Goal: Transaction & Acquisition: Purchase product/service

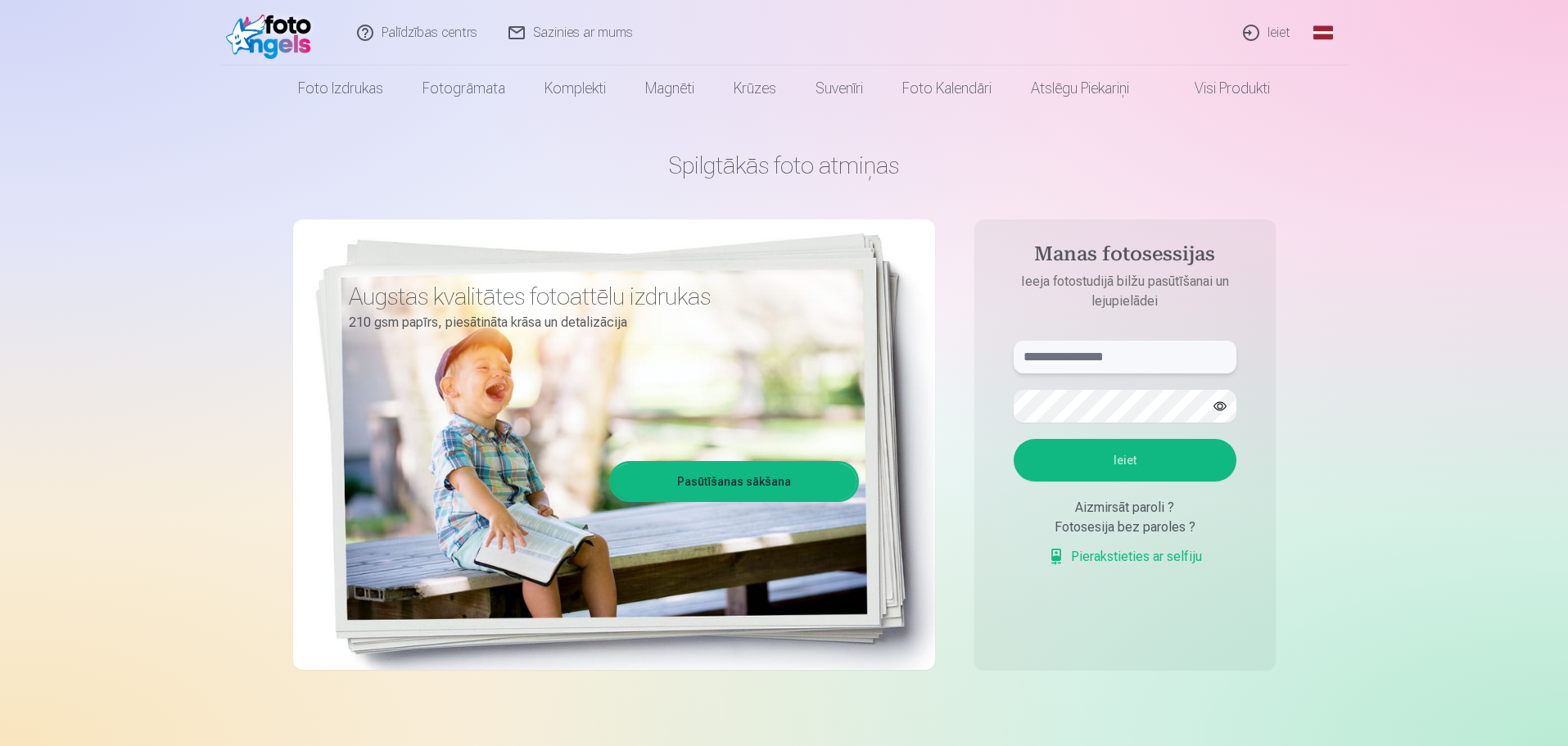
click at [1054, 360] on input "text" at bounding box center [1125, 357] width 222 height 33
type input "**********"
click at [1114, 460] on button "Ieiet" at bounding box center [1125, 460] width 222 height 43
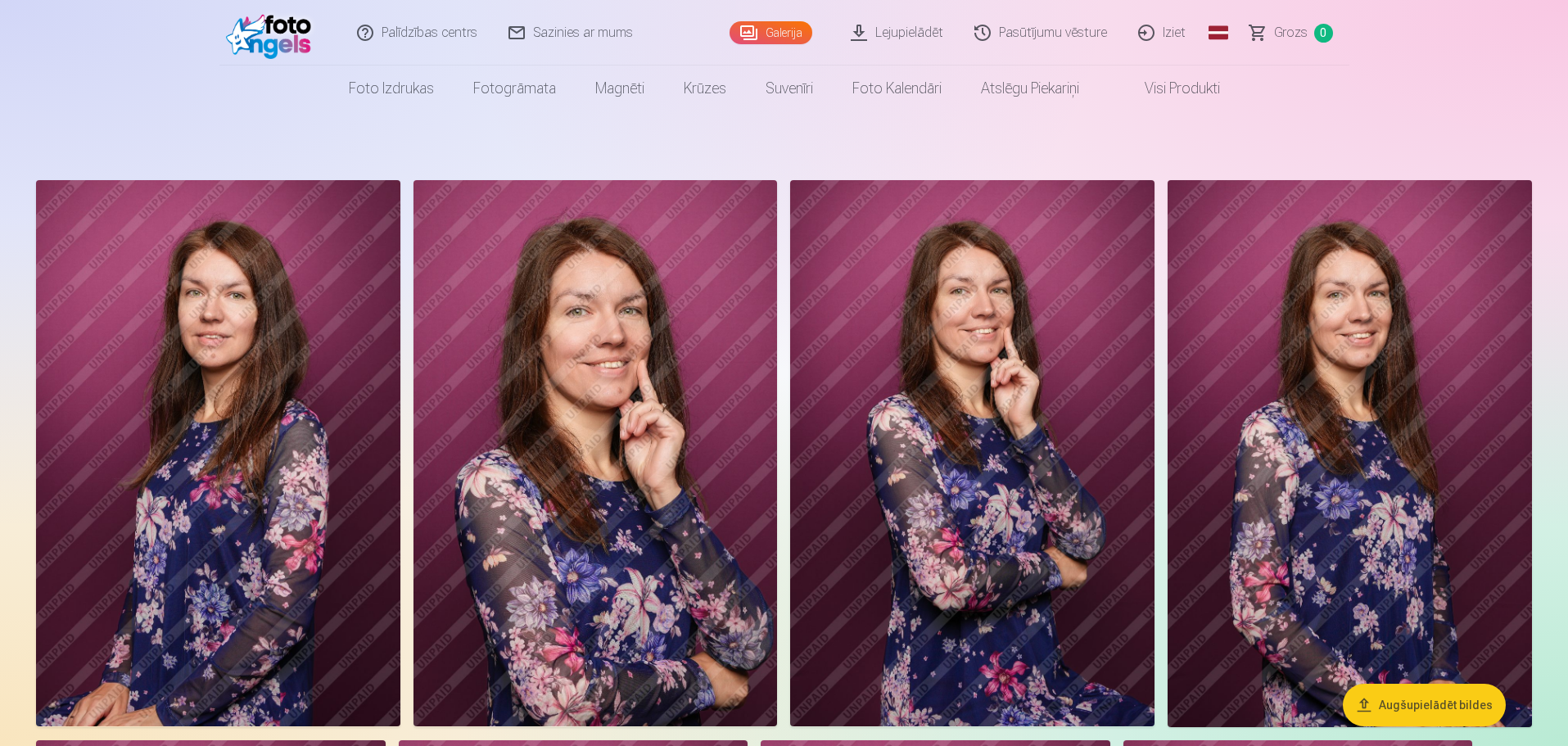
click at [1455, 701] on button "Augšupielādēt bildes" at bounding box center [1425, 705] width 163 height 43
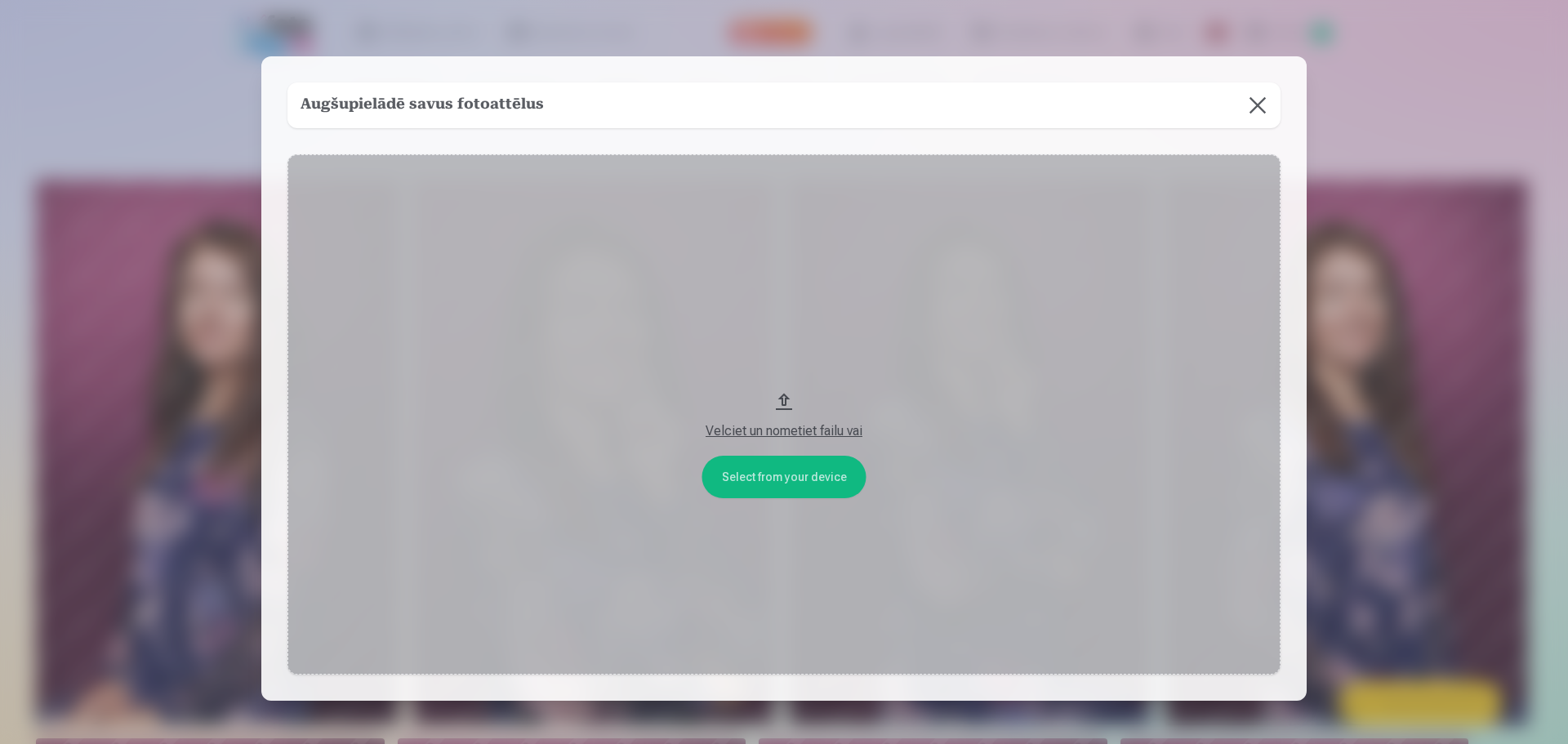
click at [1251, 105] on button at bounding box center [1257, 105] width 46 height 46
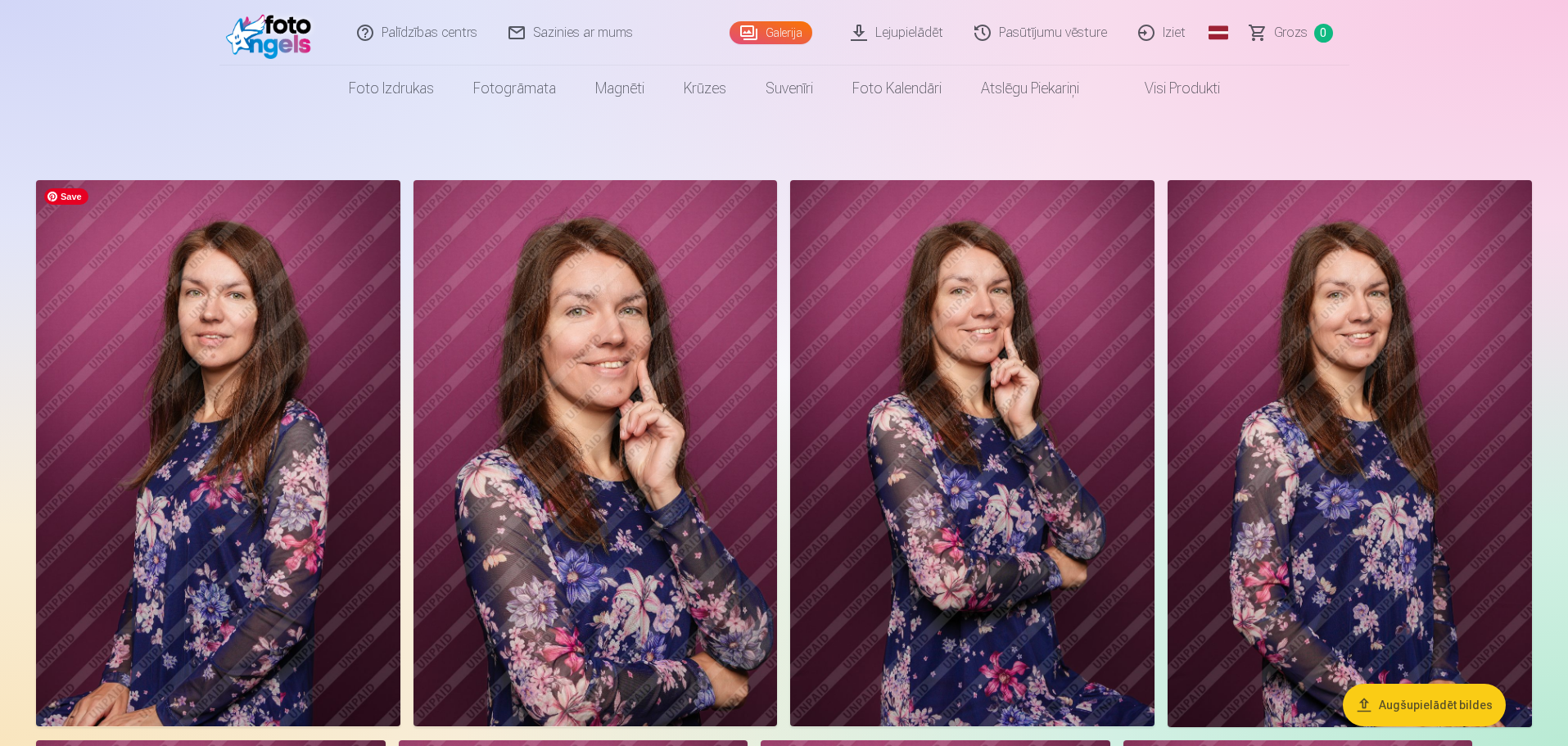
click at [331, 416] on img at bounding box center [219, 453] width 365 height 546
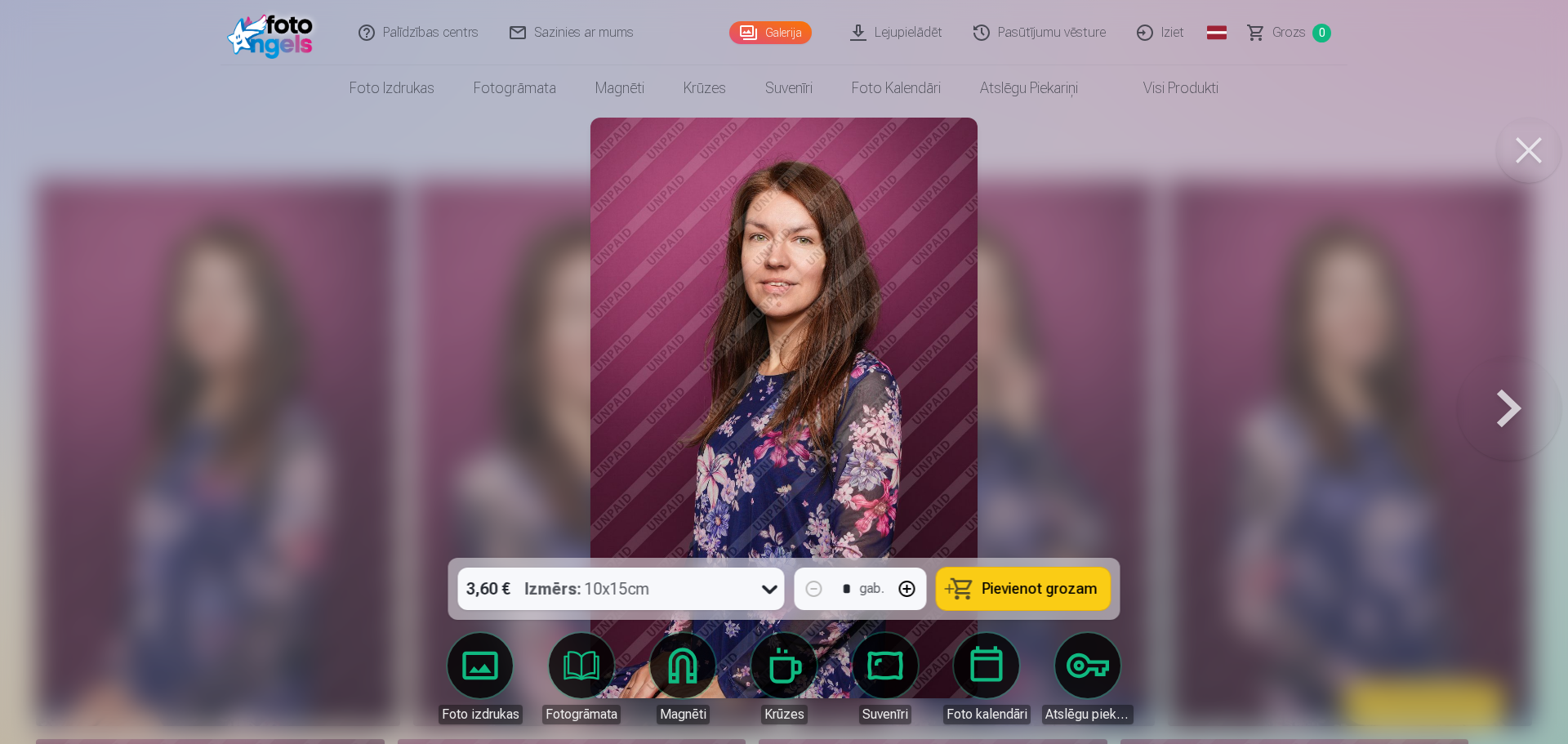
click at [1507, 394] on button at bounding box center [1509, 407] width 104 height 266
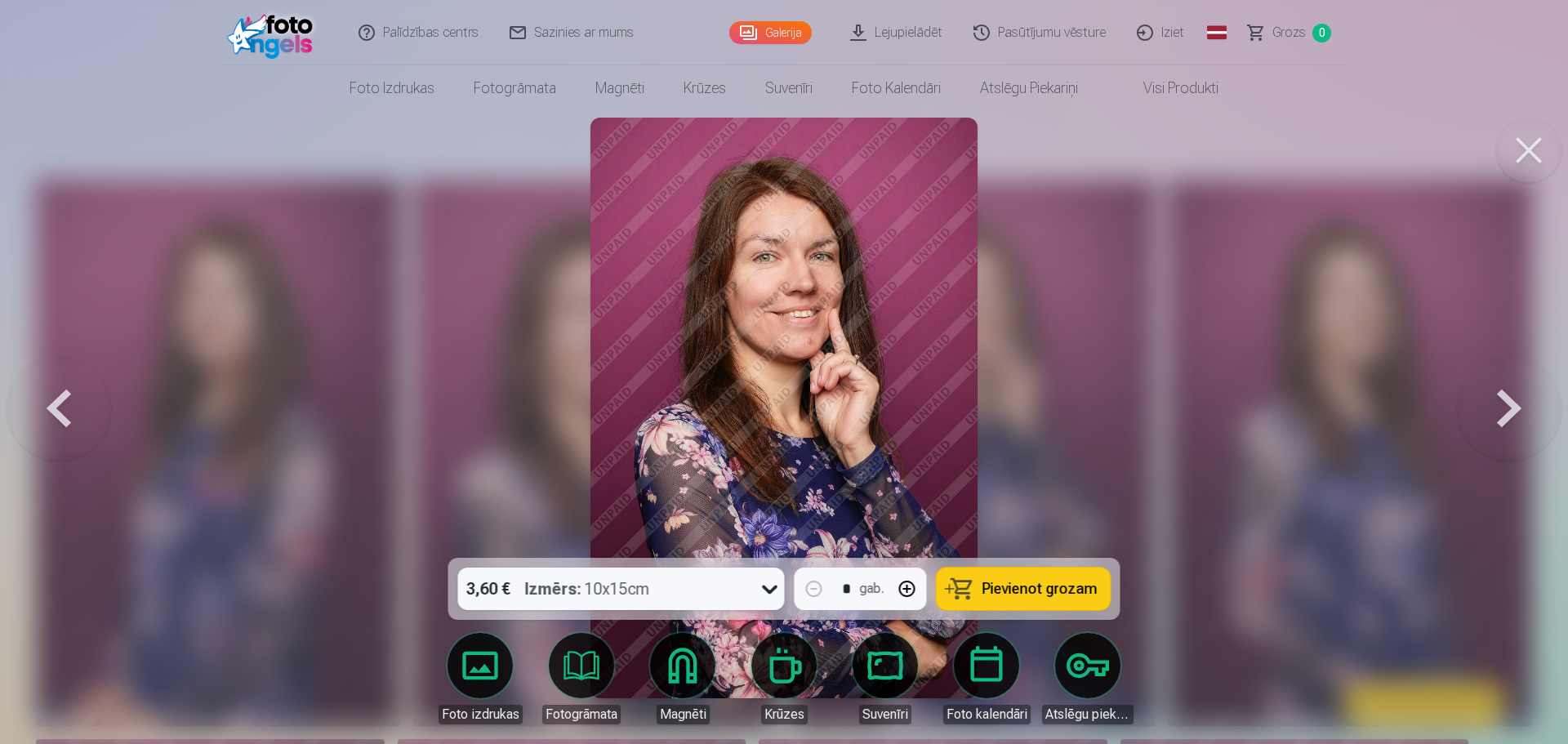
click at [1507, 393] on button at bounding box center [1509, 407] width 104 height 266
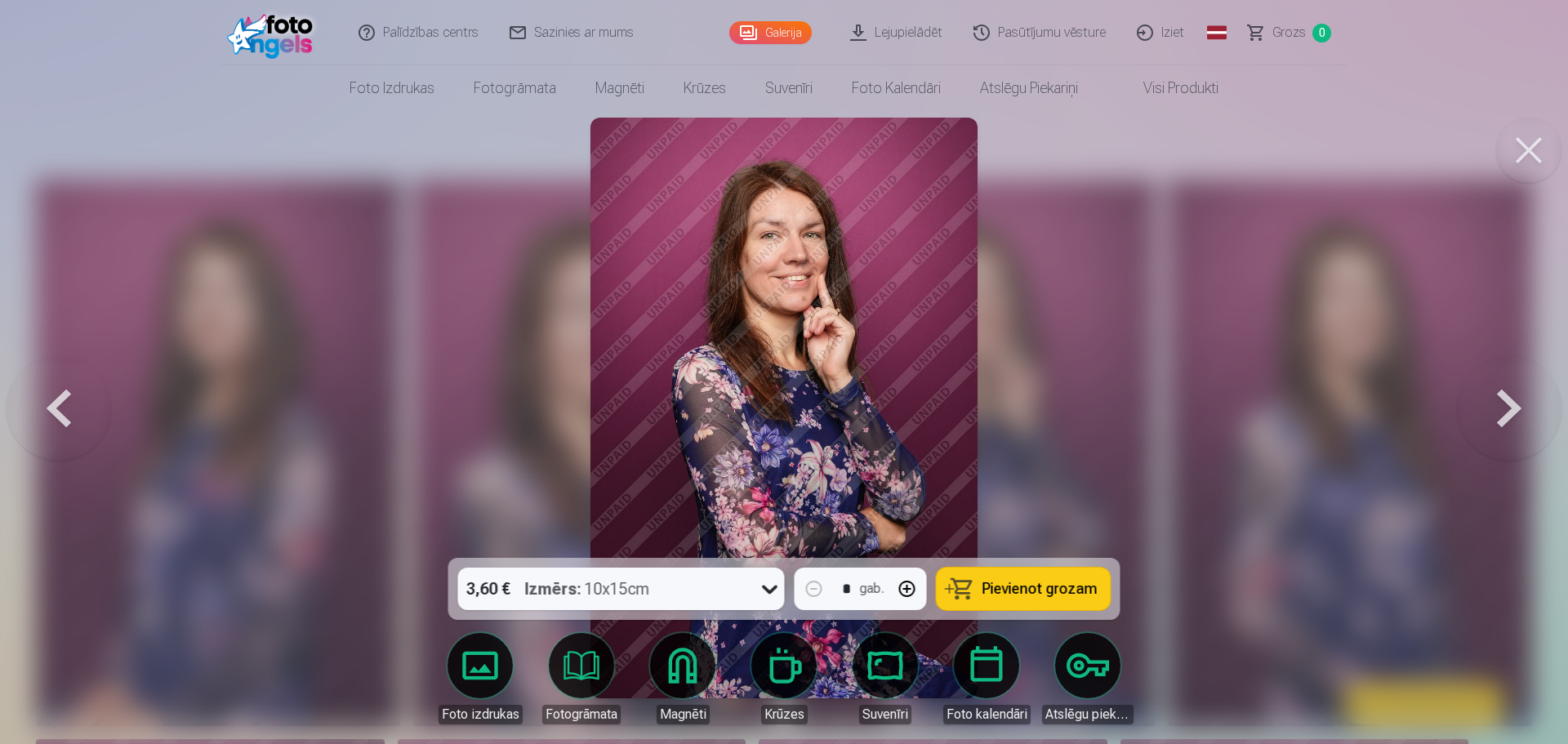
click at [53, 407] on button at bounding box center [58, 407] width 104 height 266
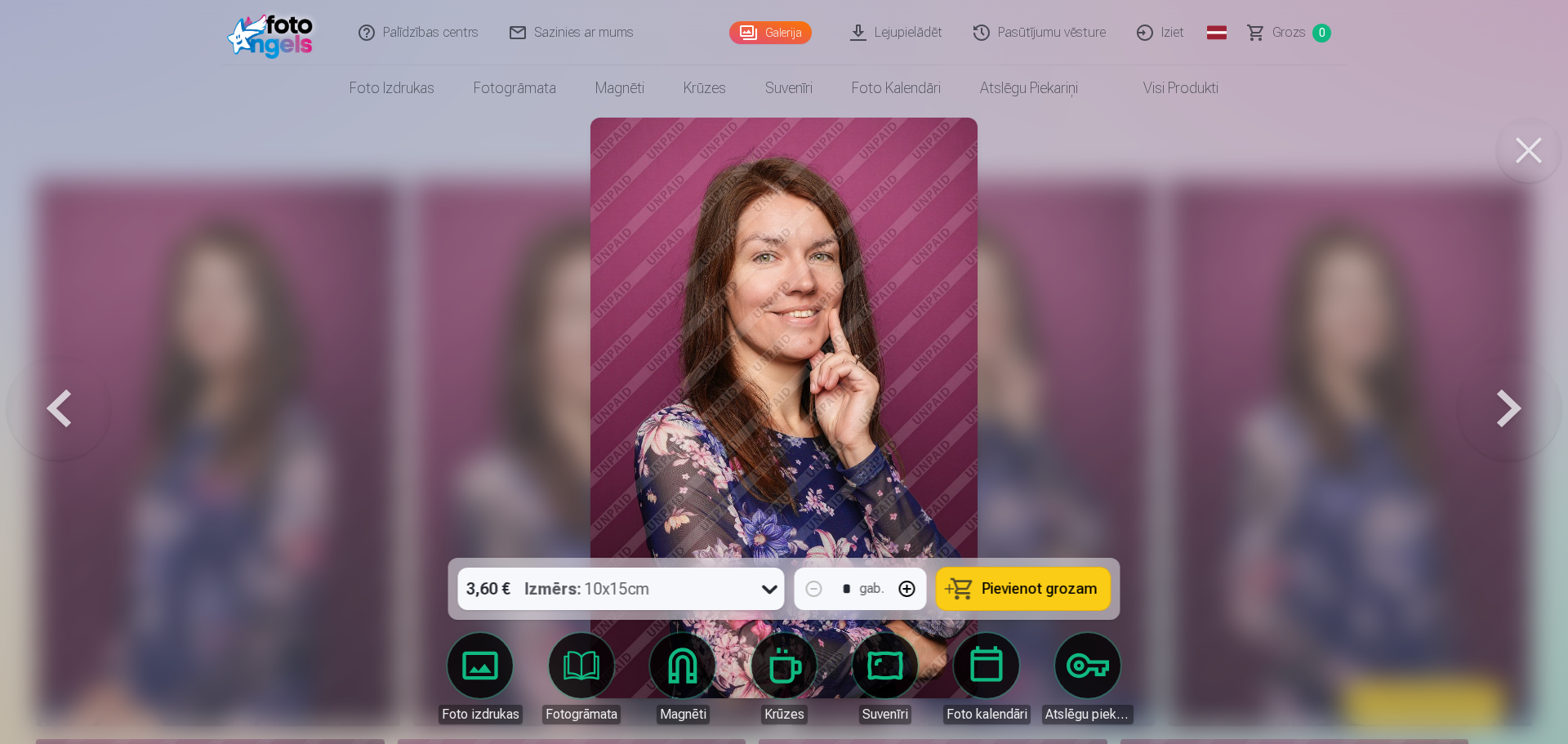
click at [1510, 388] on button at bounding box center [1509, 407] width 104 height 266
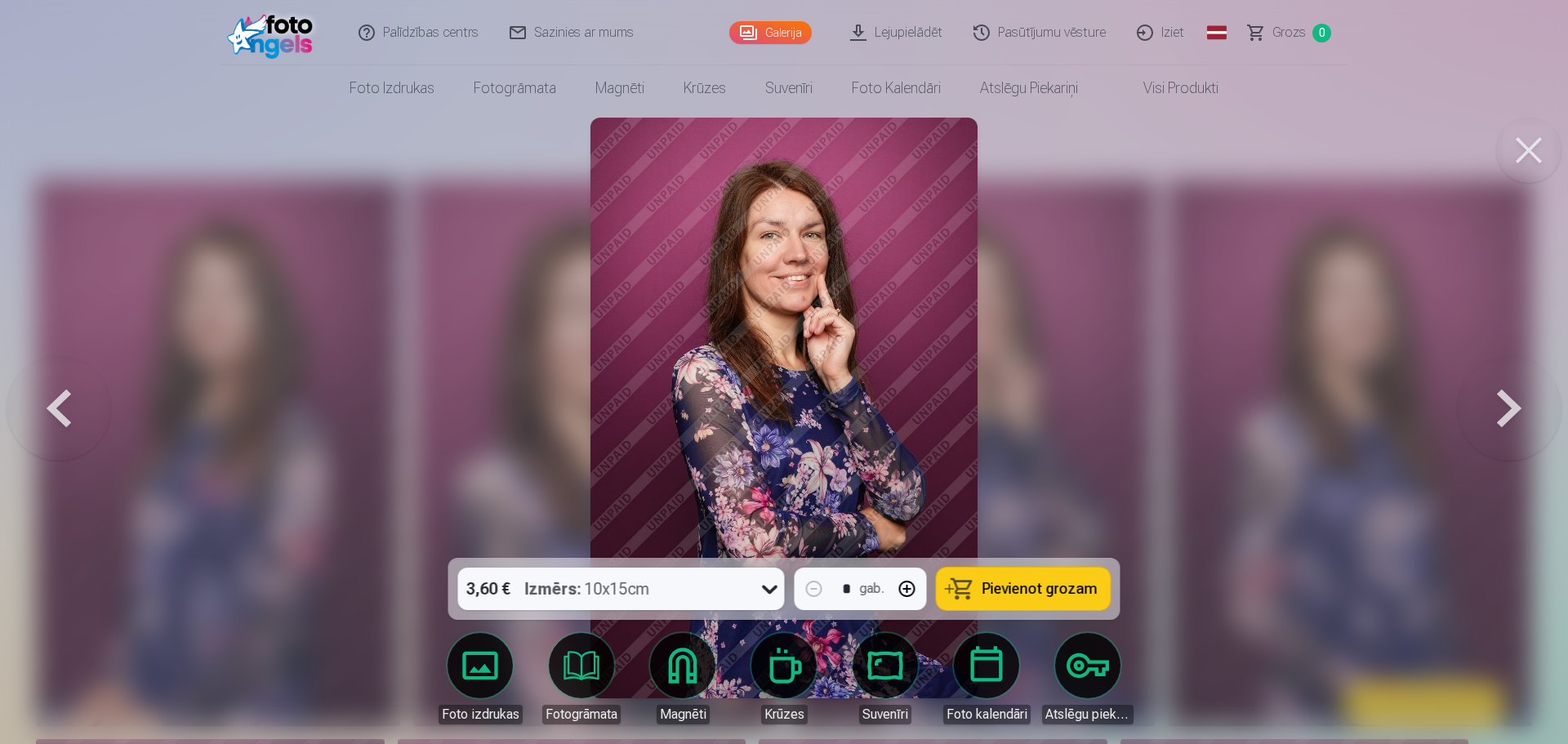
click at [53, 407] on button at bounding box center [58, 407] width 104 height 266
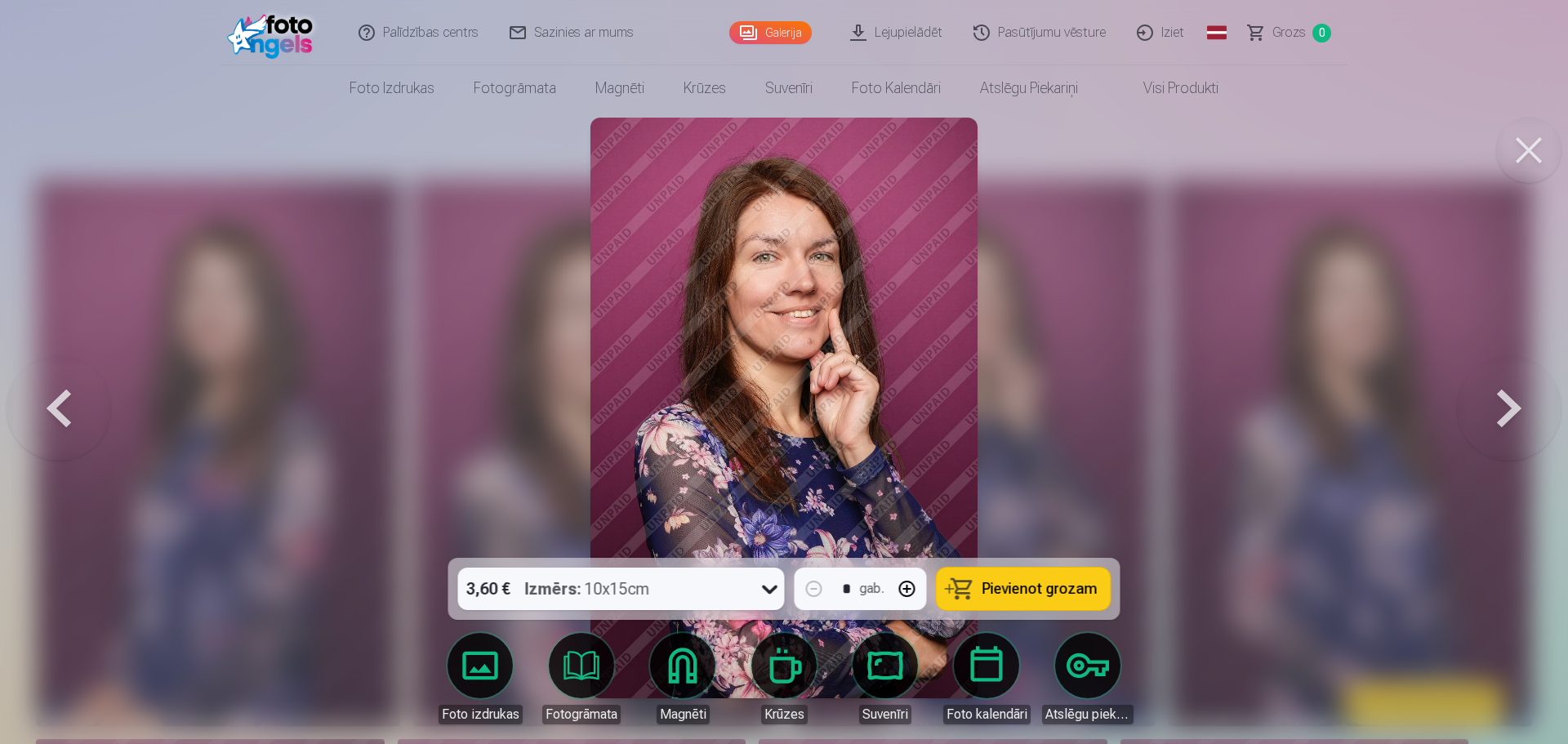
click at [1510, 387] on button at bounding box center [1509, 407] width 104 height 266
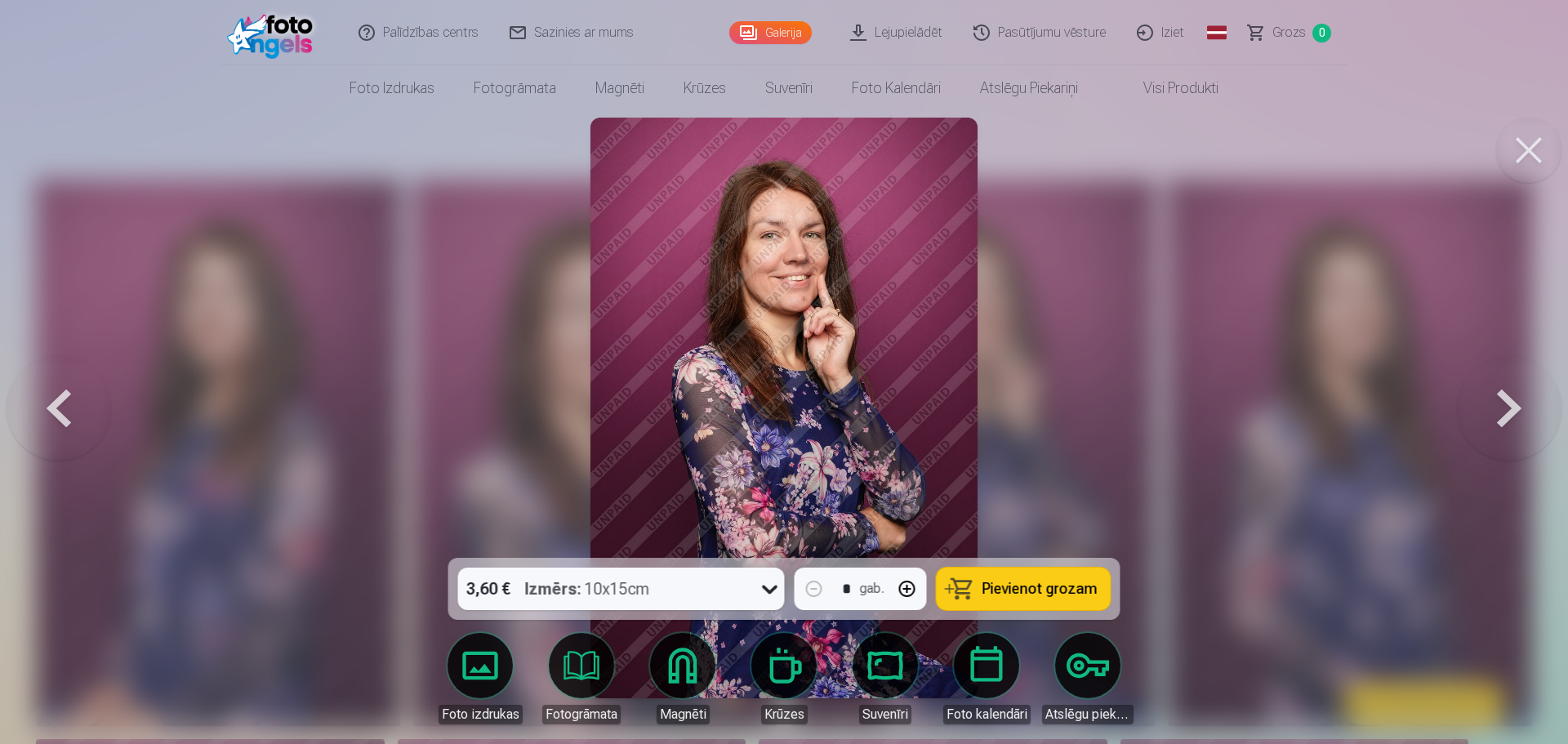
click at [1510, 387] on button at bounding box center [1509, 407] width 104 height 266
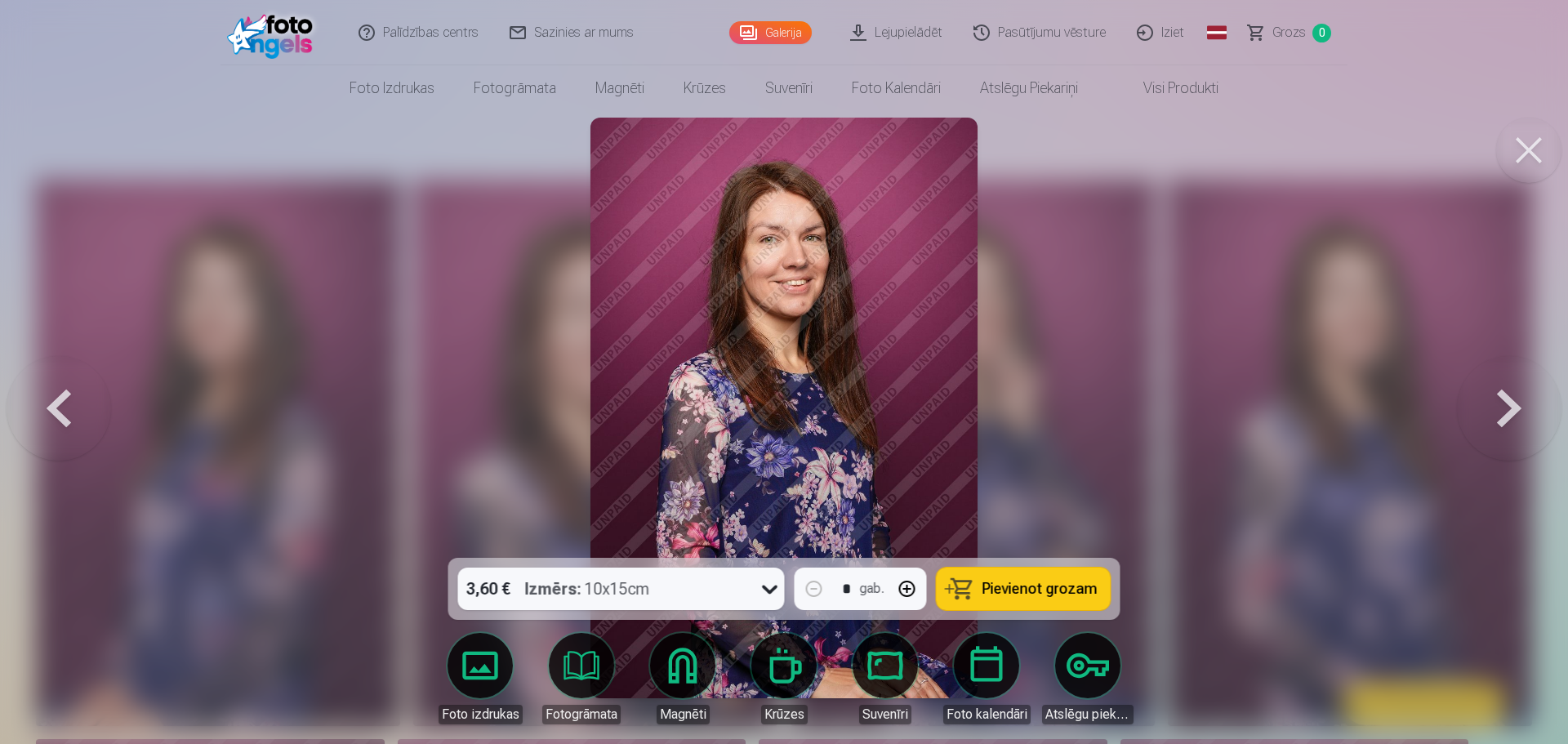
click at [767, 592] on icon at bounding box center [769, 588] width 26 height 26
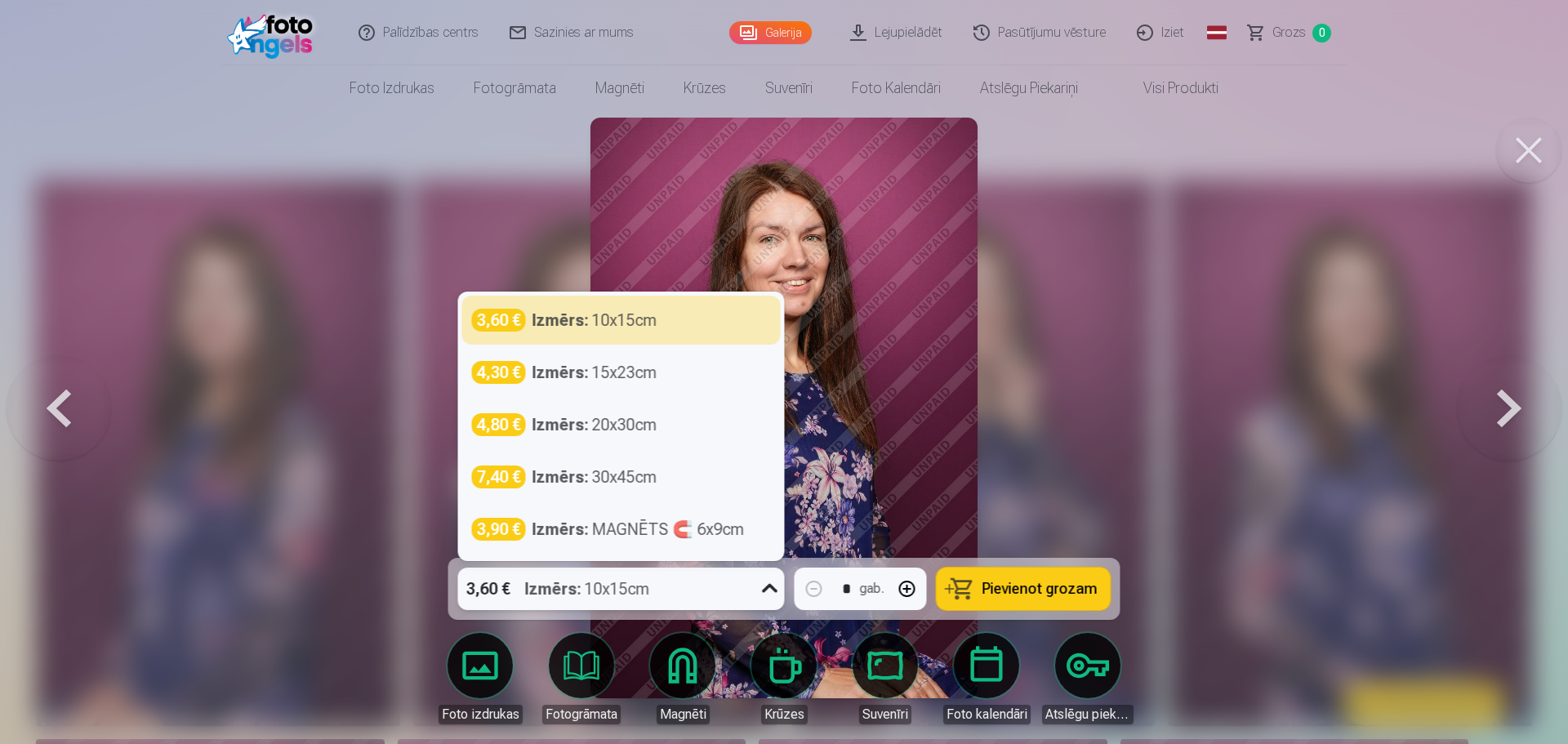
click at [1522, 400] on button at bounding box center [1509, 407] width 104 height 266
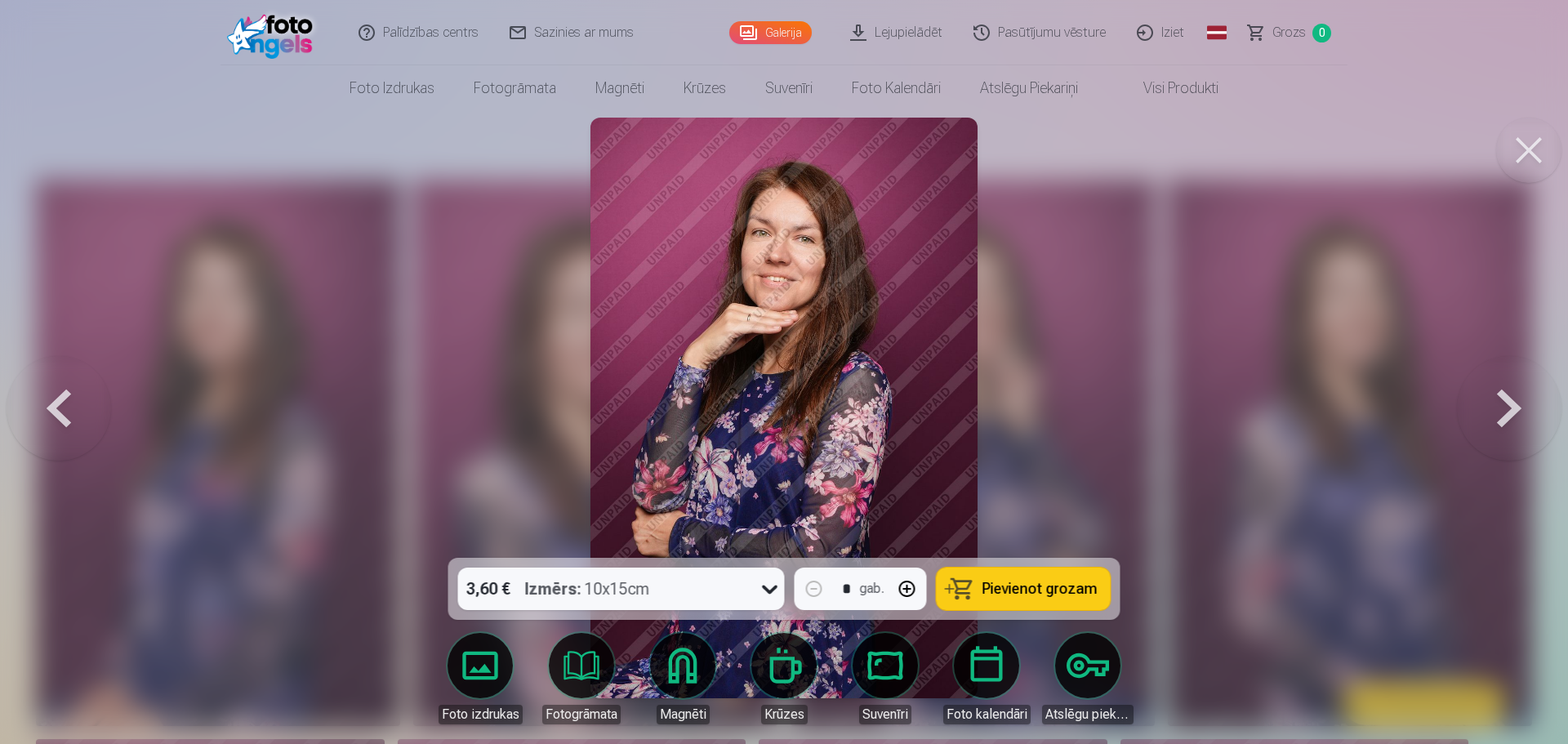
click at [1480, 399] on button at bounding box center [1509, 407] width 104 height 266
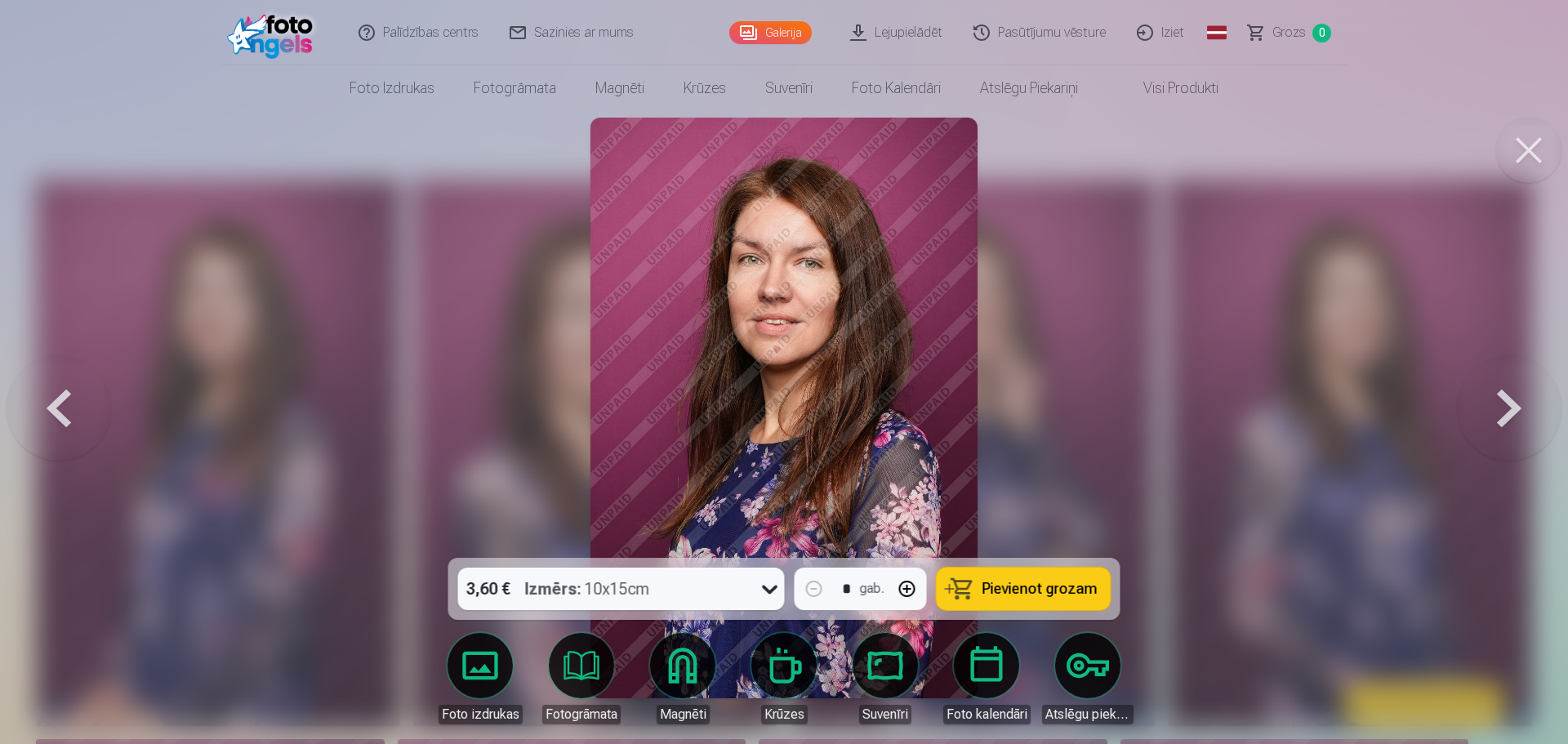
click at [1480, 399] on button at bounding box center [1509, 407] width 104 height 266
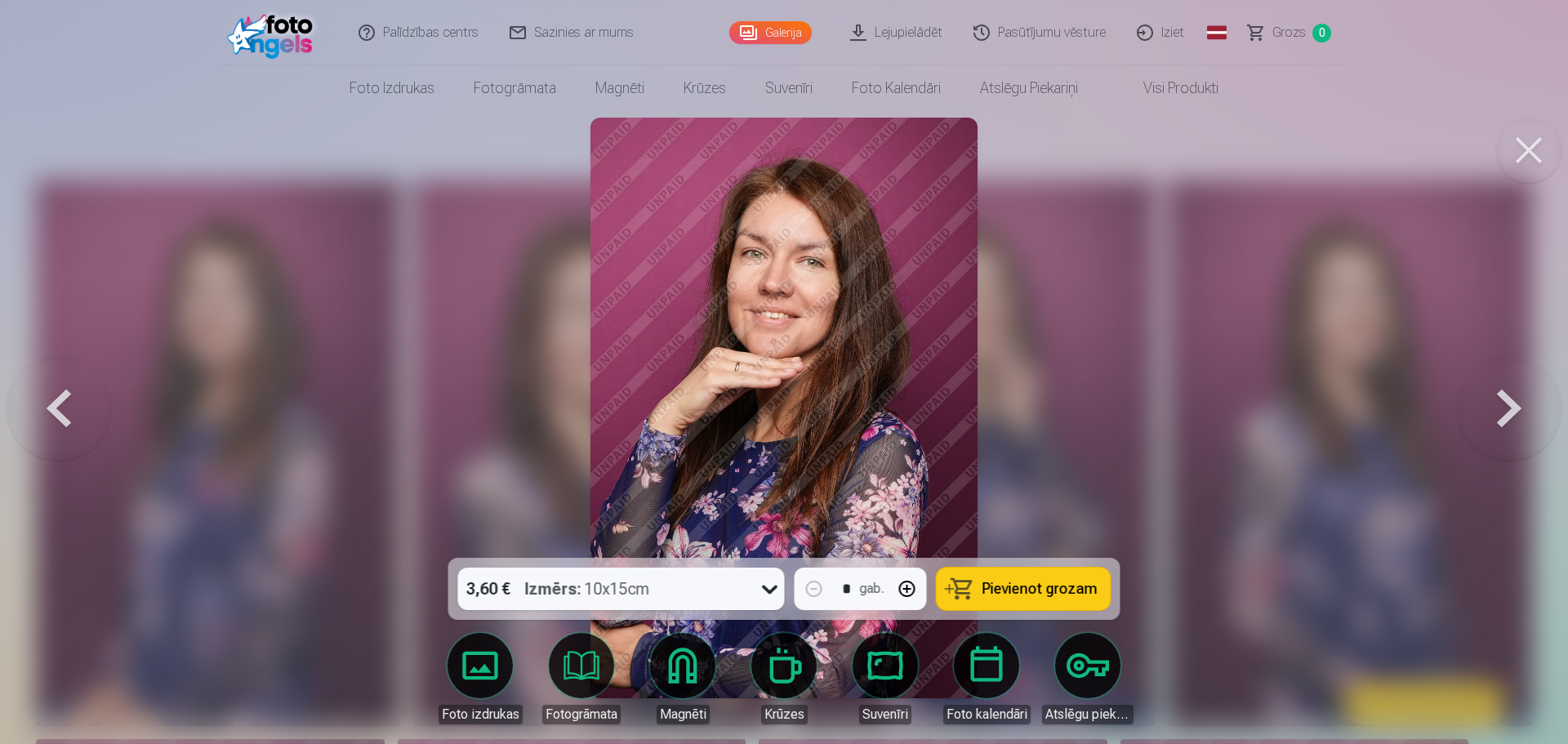
click at [1479, 398] on button at bounding box center [1509, 407] width 104 height 266
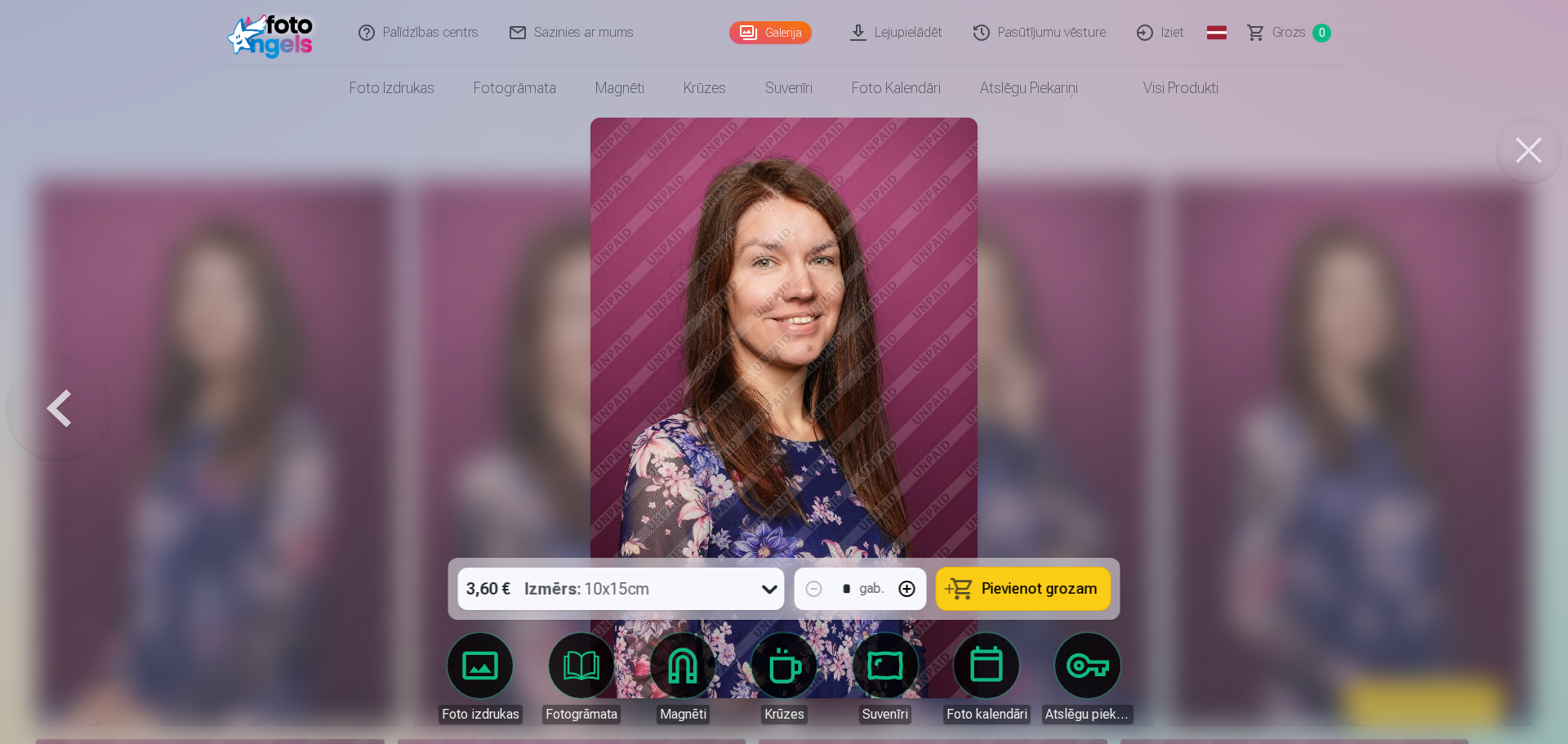
click at [68, 399] on button at bounding box center [58, 407] width 104 height 266
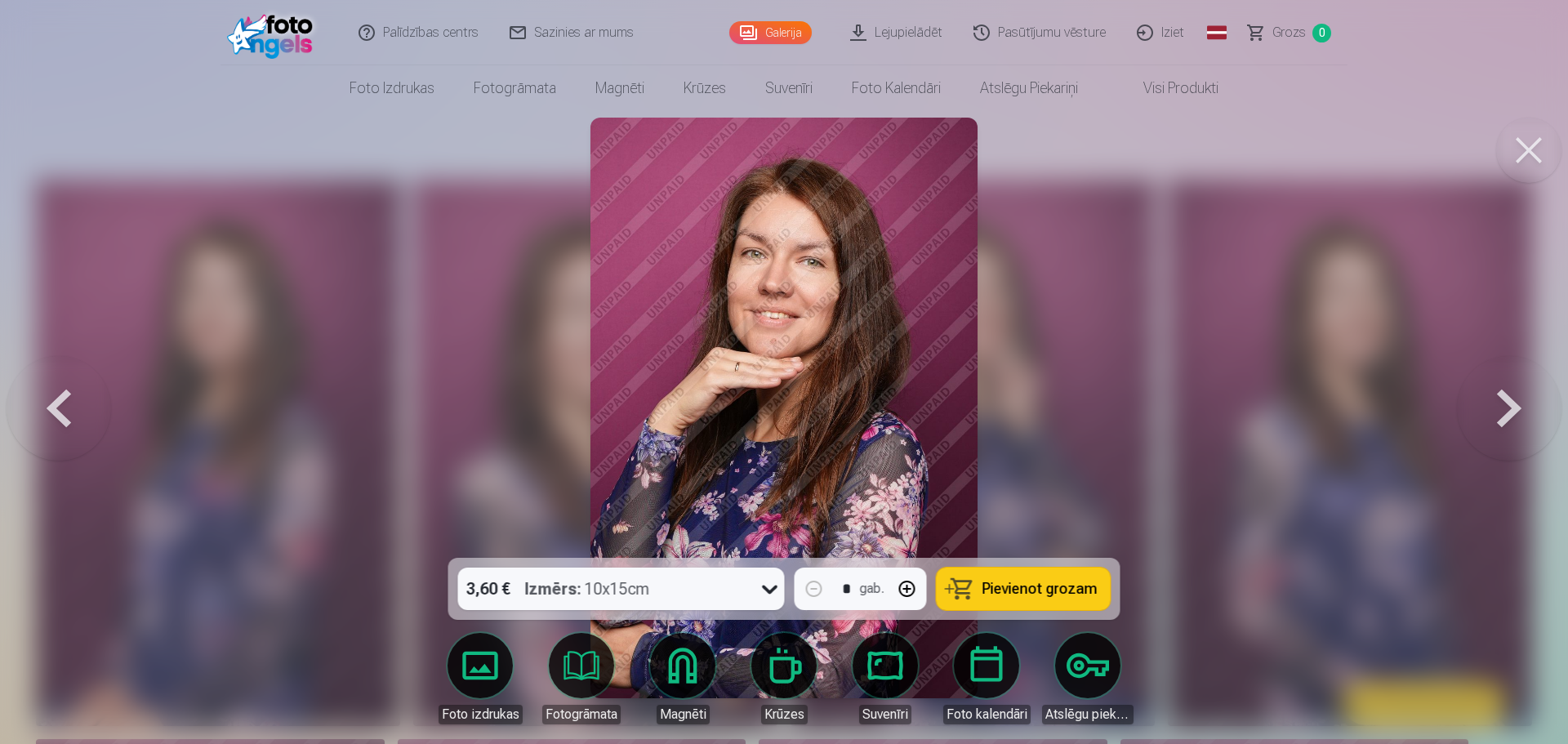
click at [1492, 416] on button at bounding box center [1509, 407] width 104 height 266
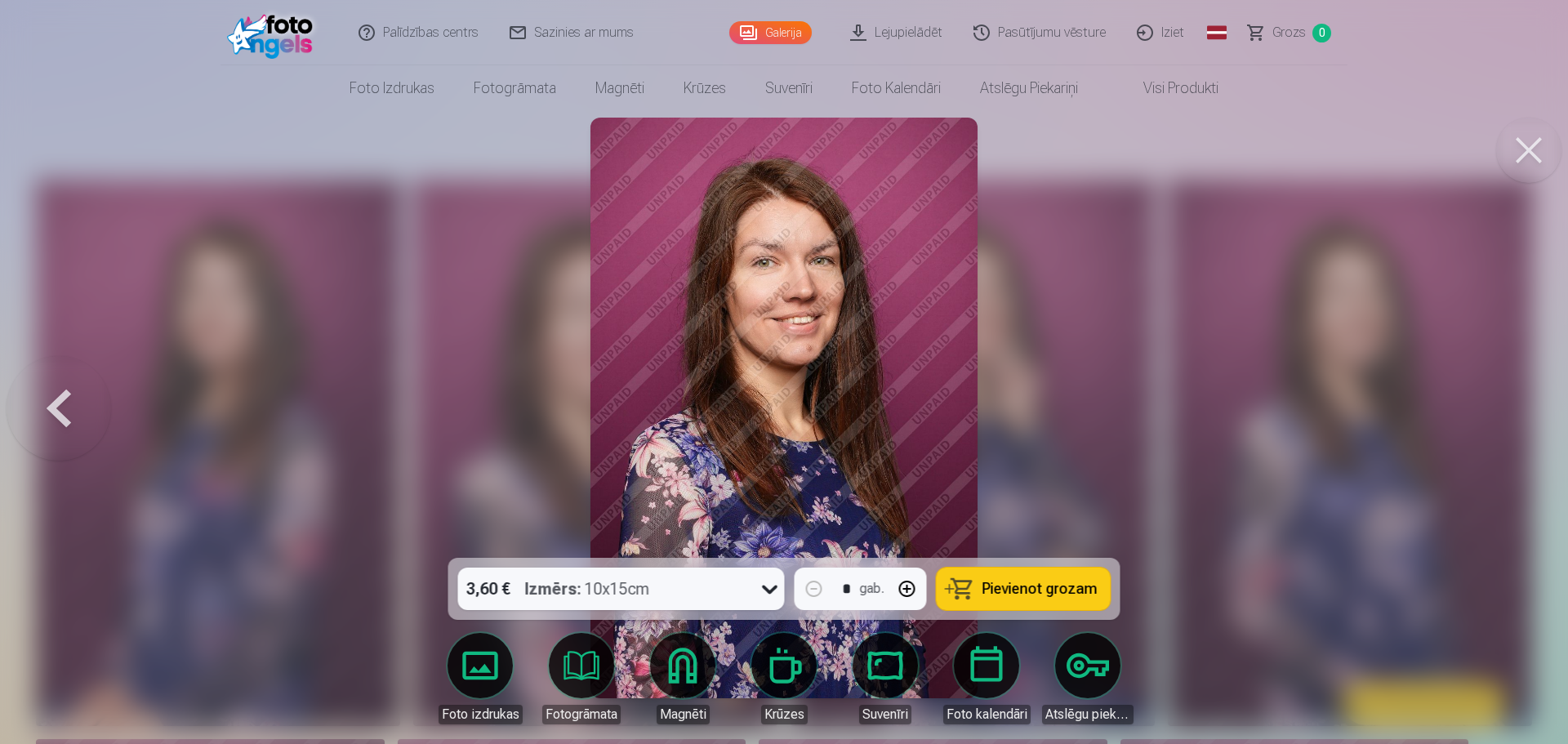
click at [79, 413] on button at bounding box center [58, 407] width 104 height 266
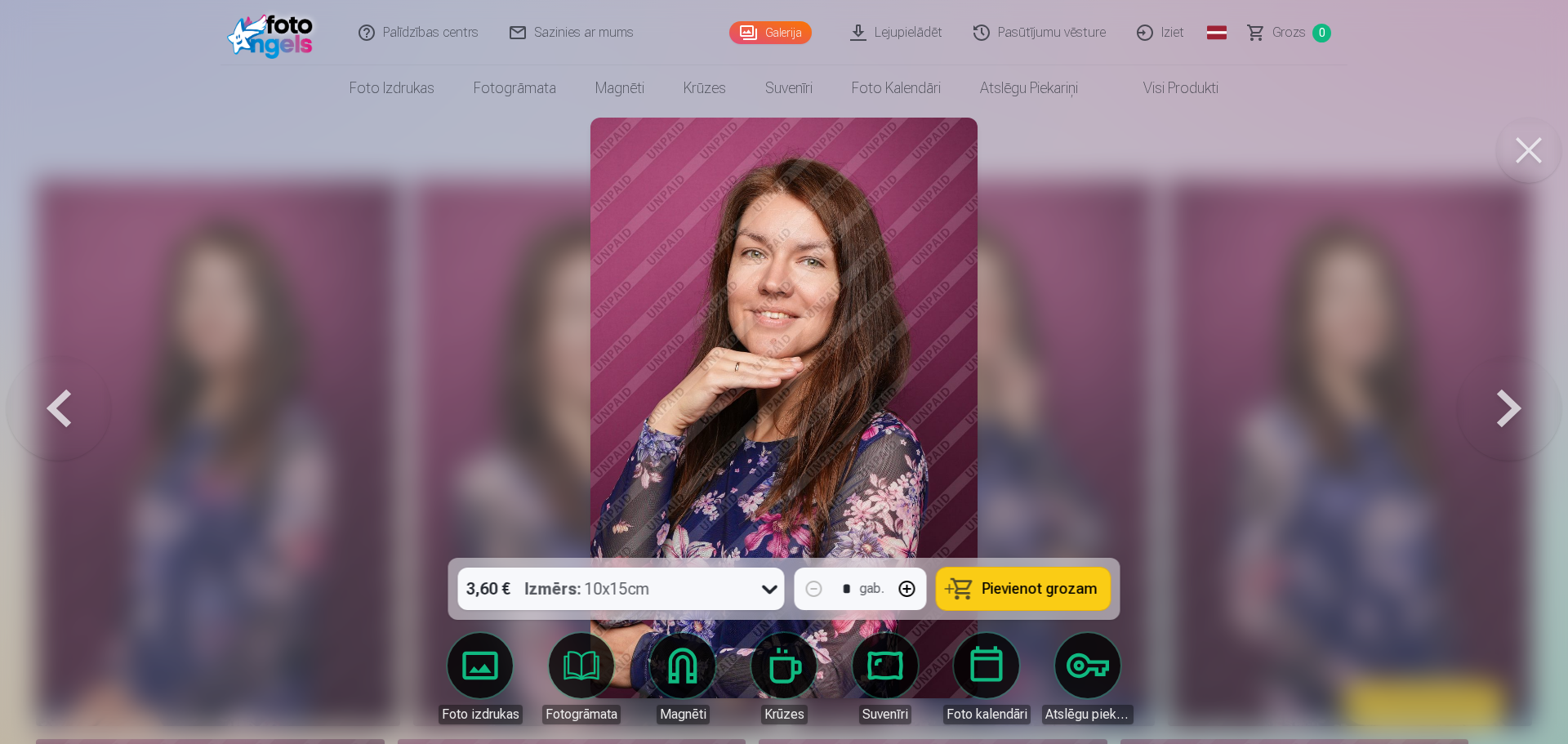
click at [79, 413] on button at bounding box center [58, 407] width 104 height 266
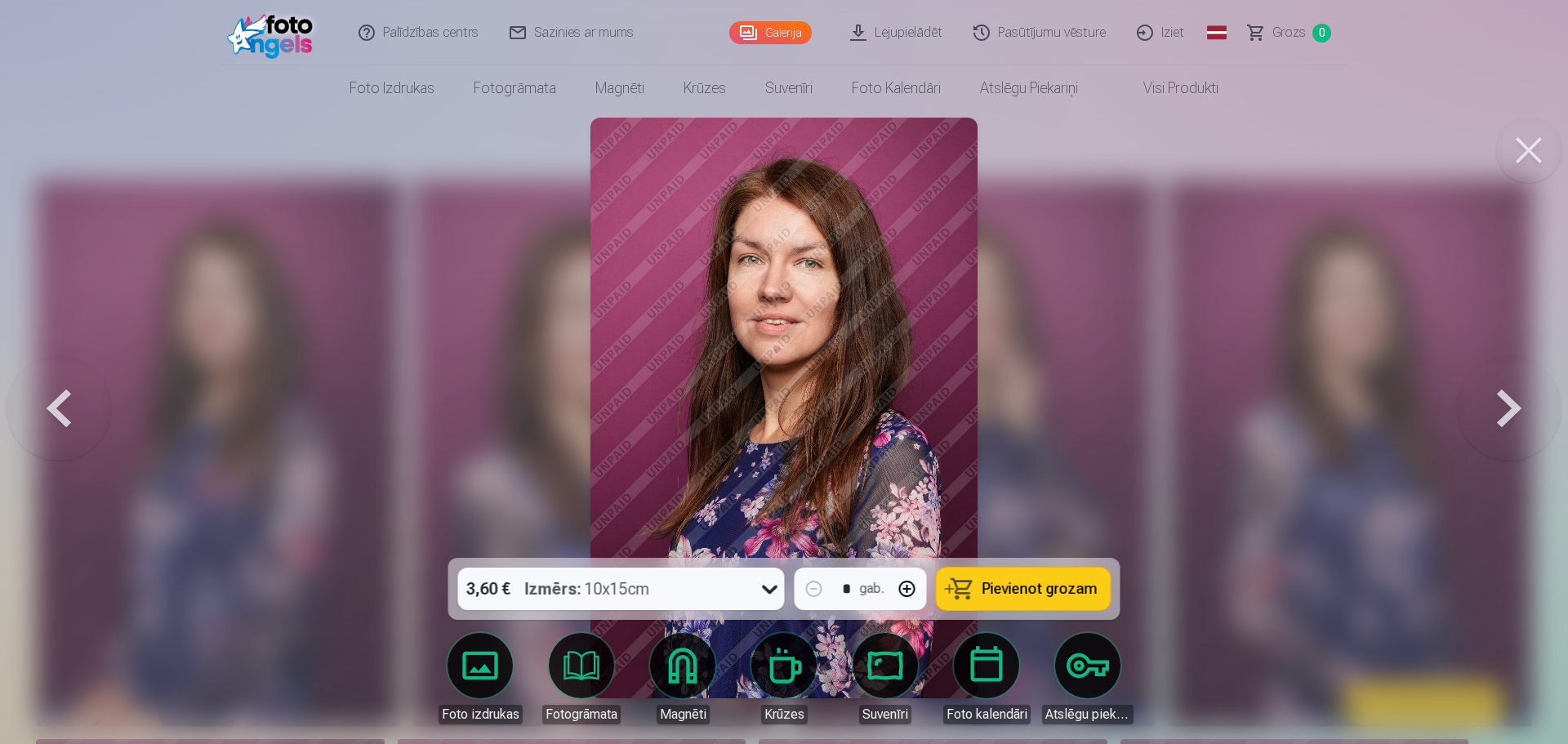
click at [79, 413] on button at bounding box center [58, 407] width 104 height 266
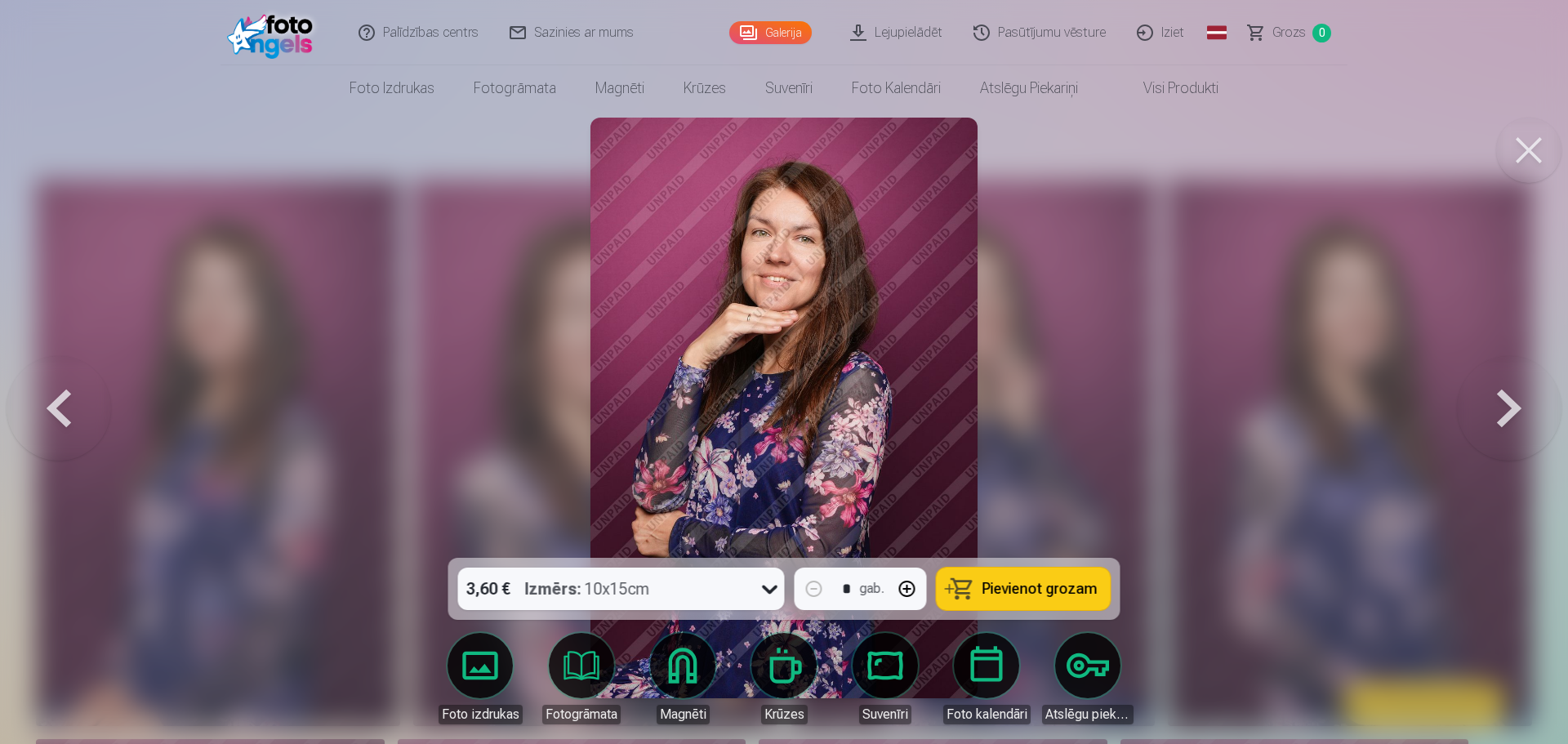
click at [79, 413] on button at bounding box center [58, 407] width 104 height 266
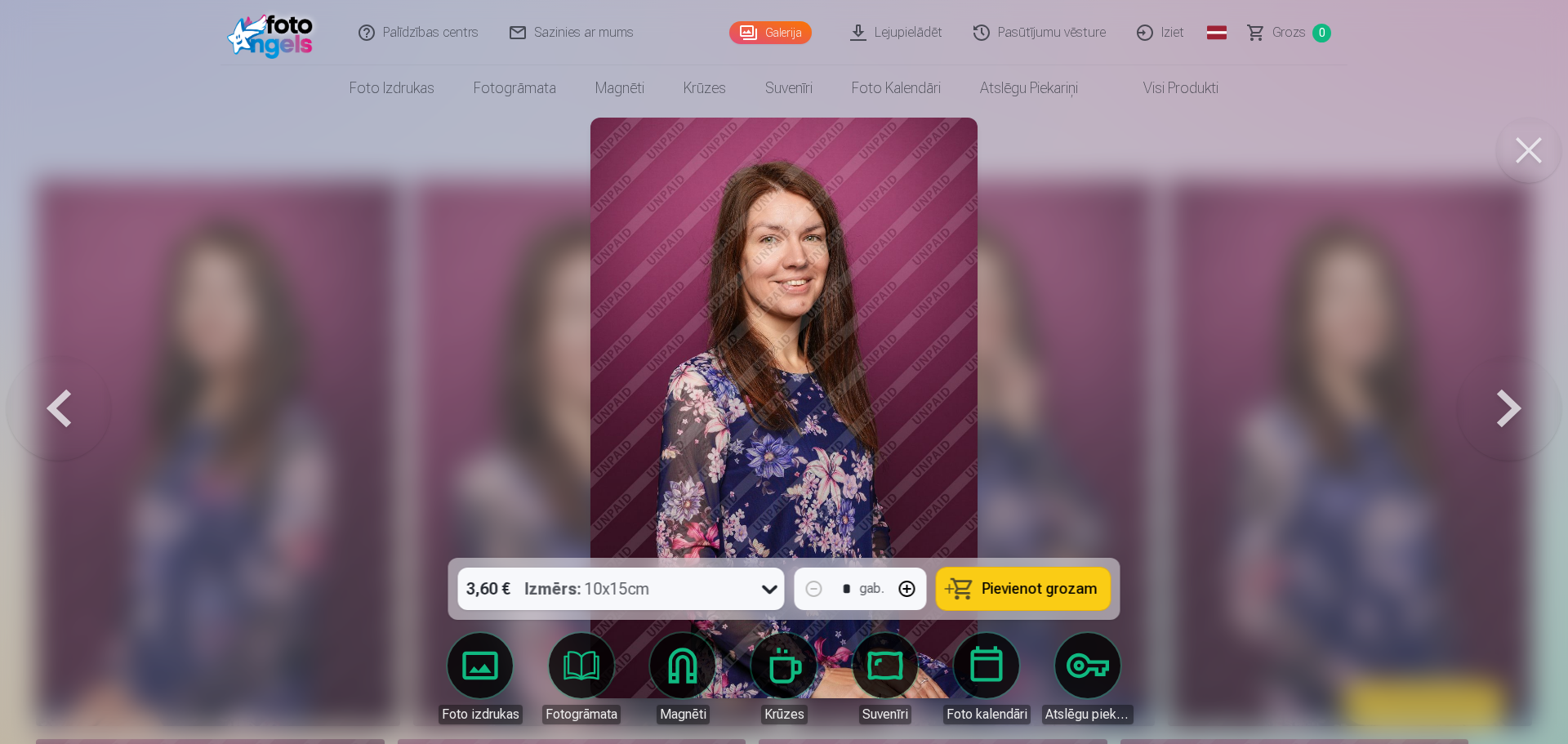
click at [79, 412] on button at bounding box center [58, 407] width 104 height 266
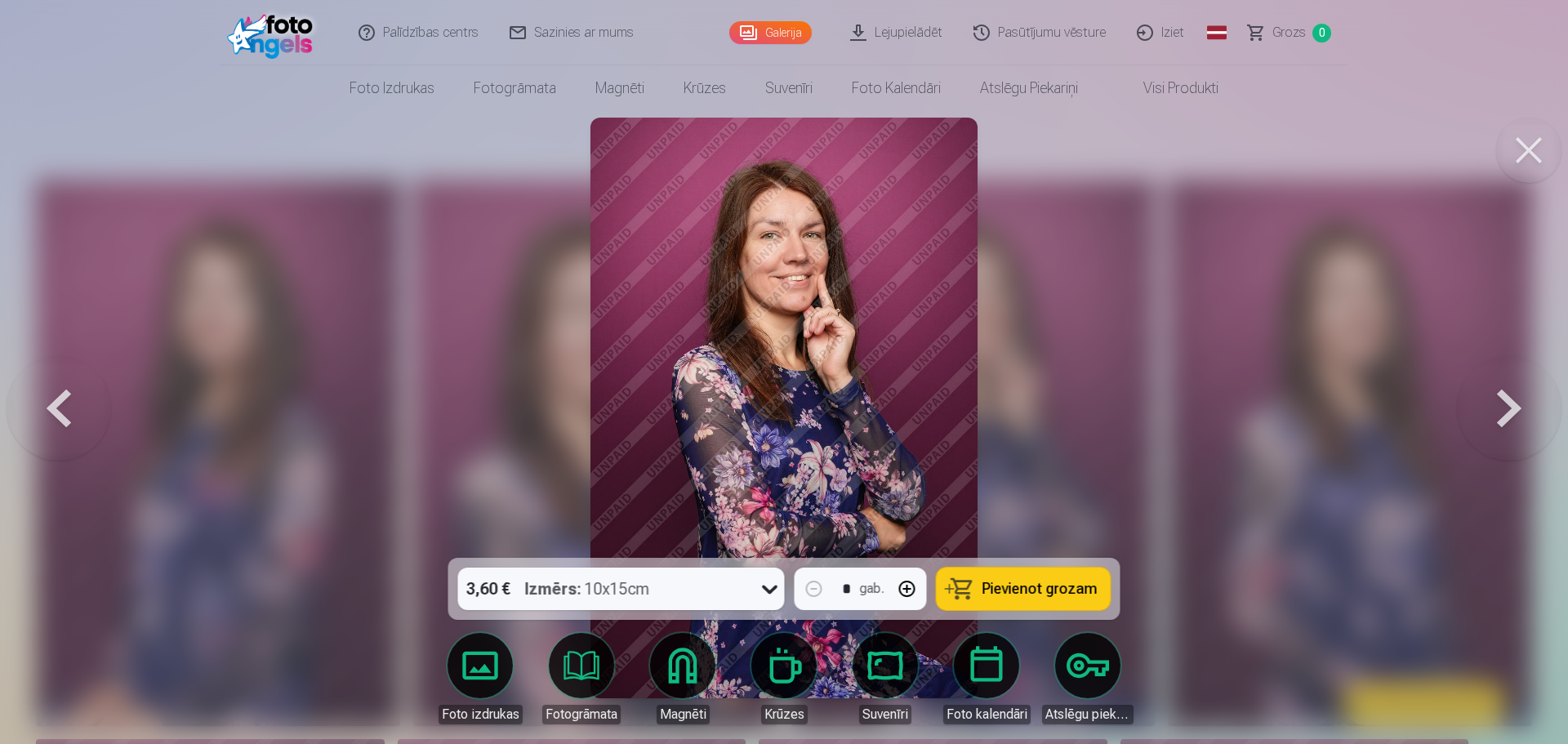
click at [79, 411] on button at bounding box center [58, 407] width 104 height 266
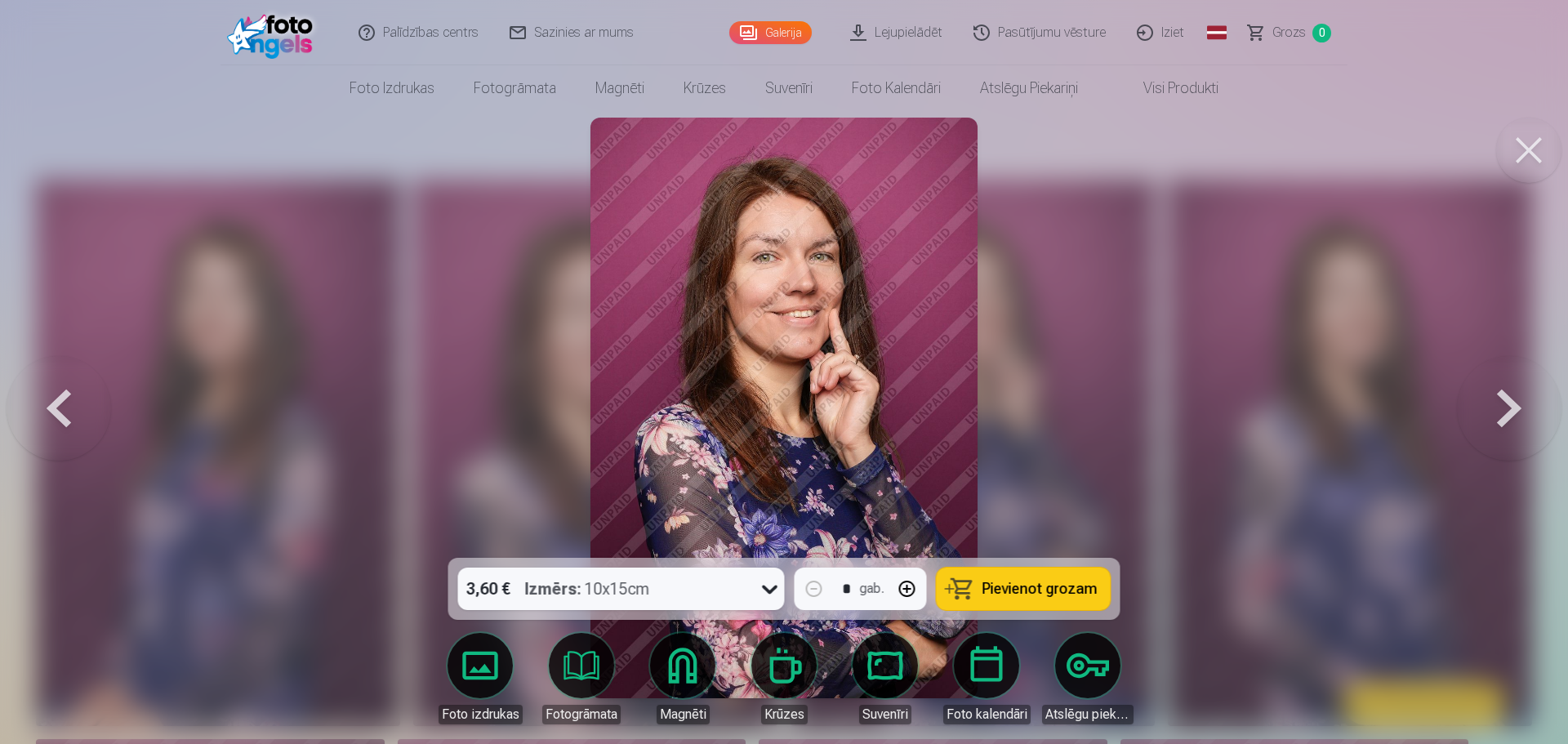
click at [66, 407] on button at bounding box center [58, 407] width 104 height 266
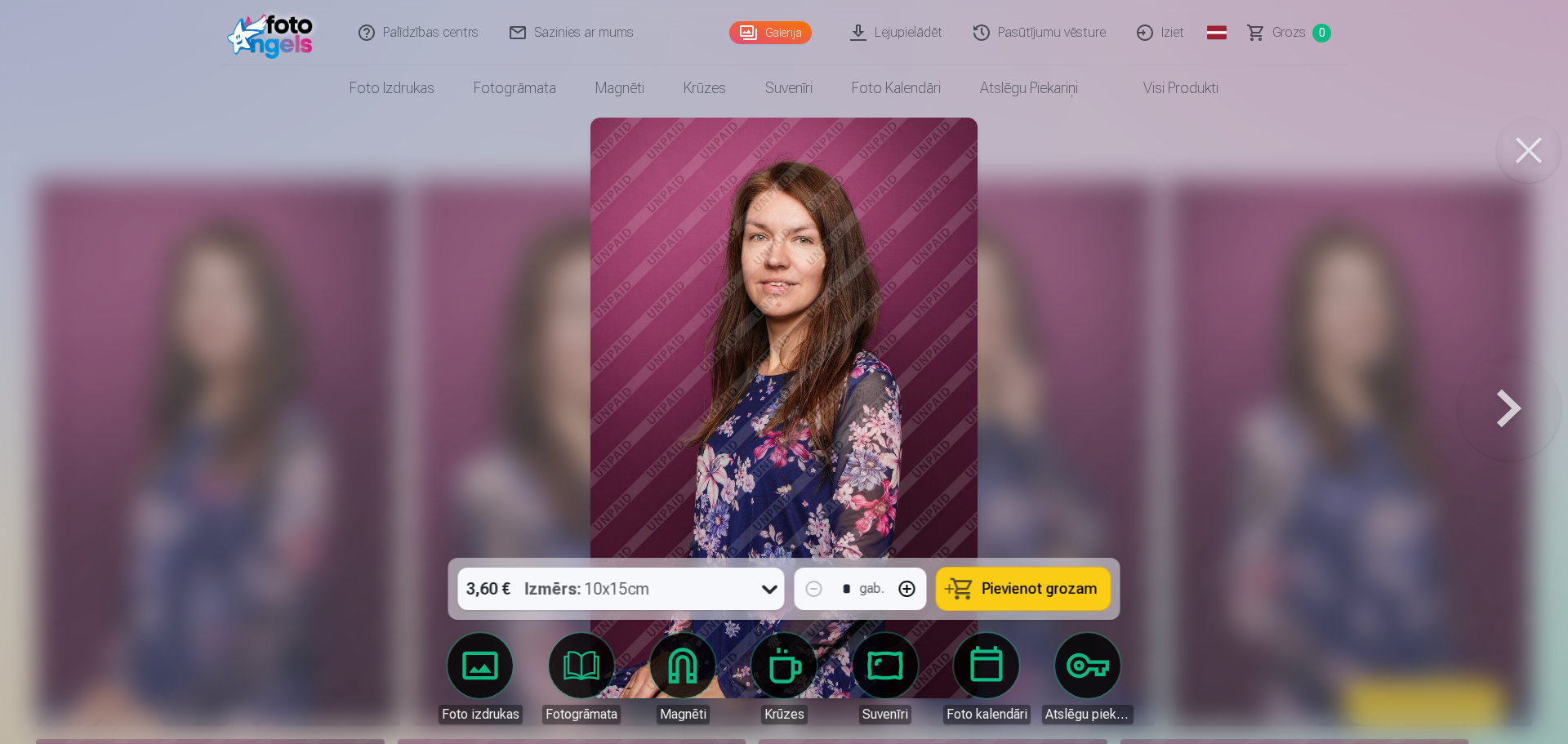
click at [66, 407] on div at bounding box center [784, 372] width 1568 height 744
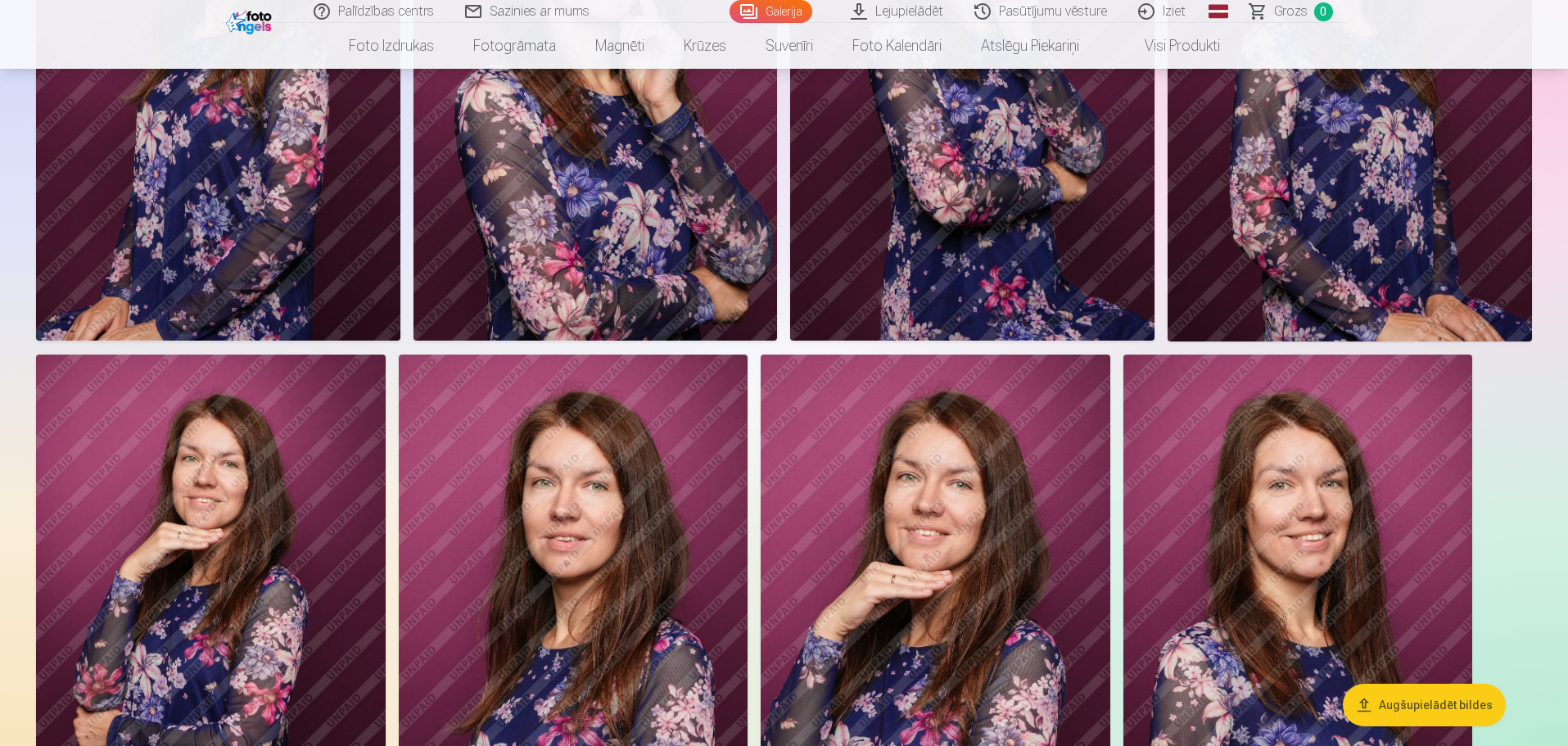
scroll to position [410, 0]
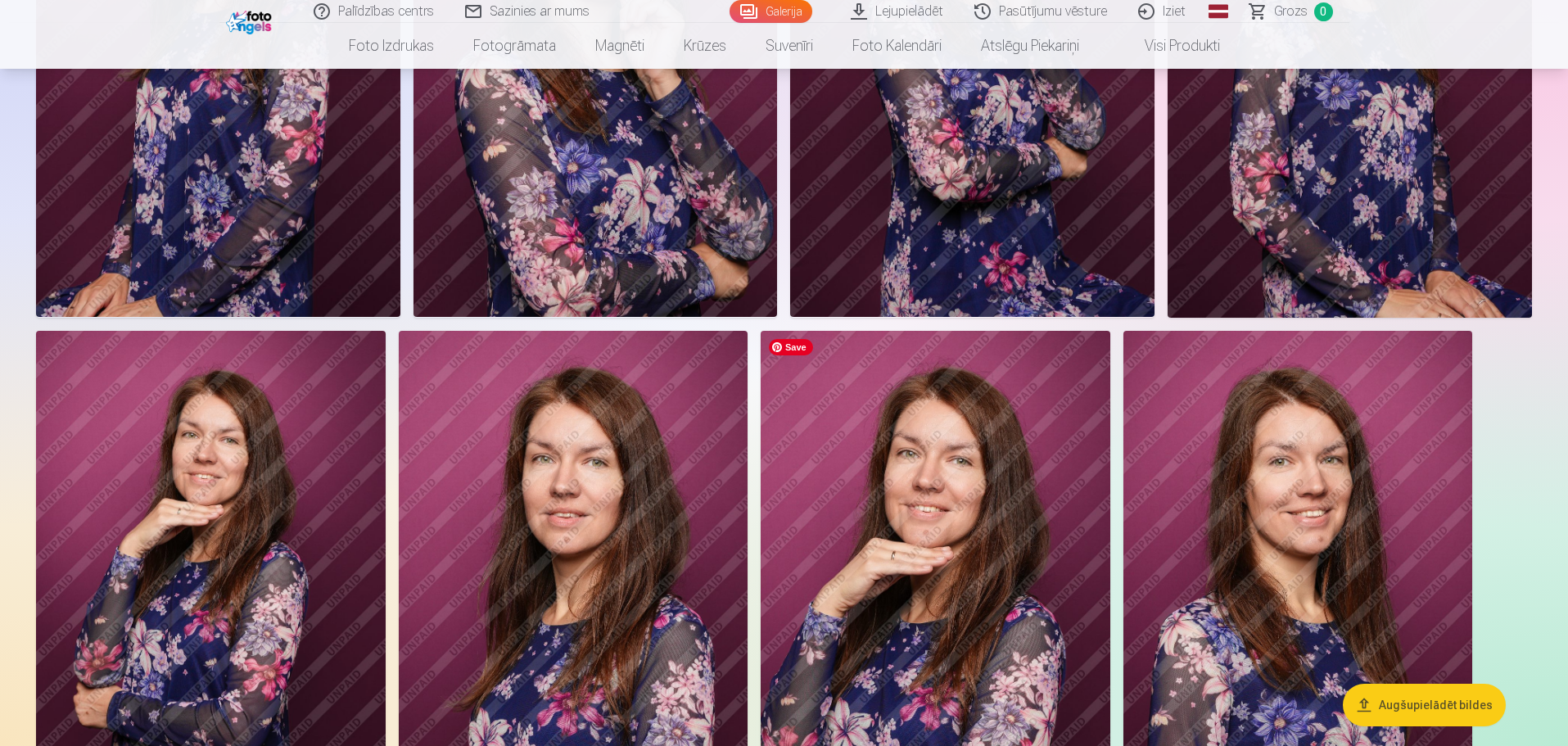
click at [1038, 609] on img at bounding box center [936, 592] width 349 height 524
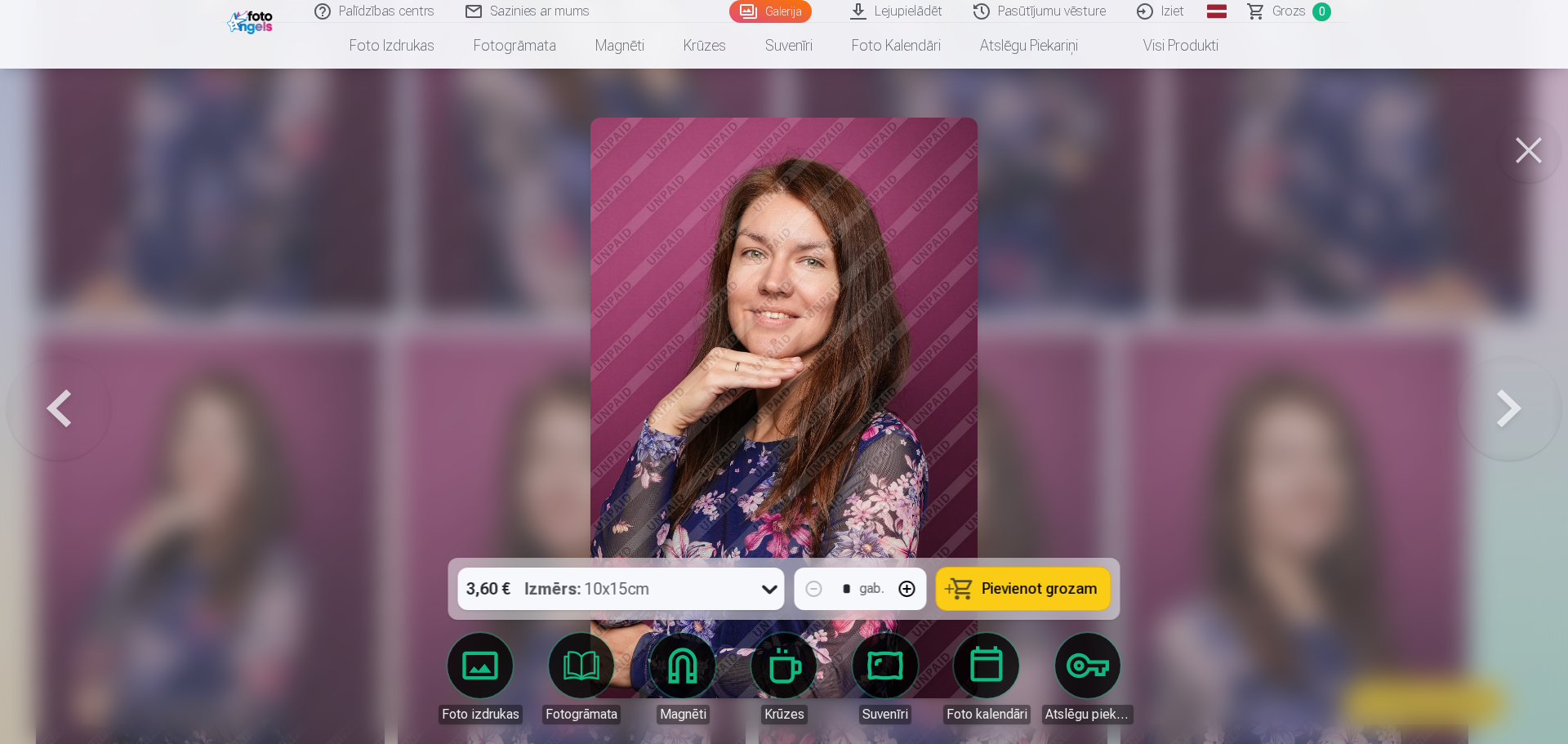
click at [1513, 140] on button at bounding box center [1528, 150] width 65 height 65
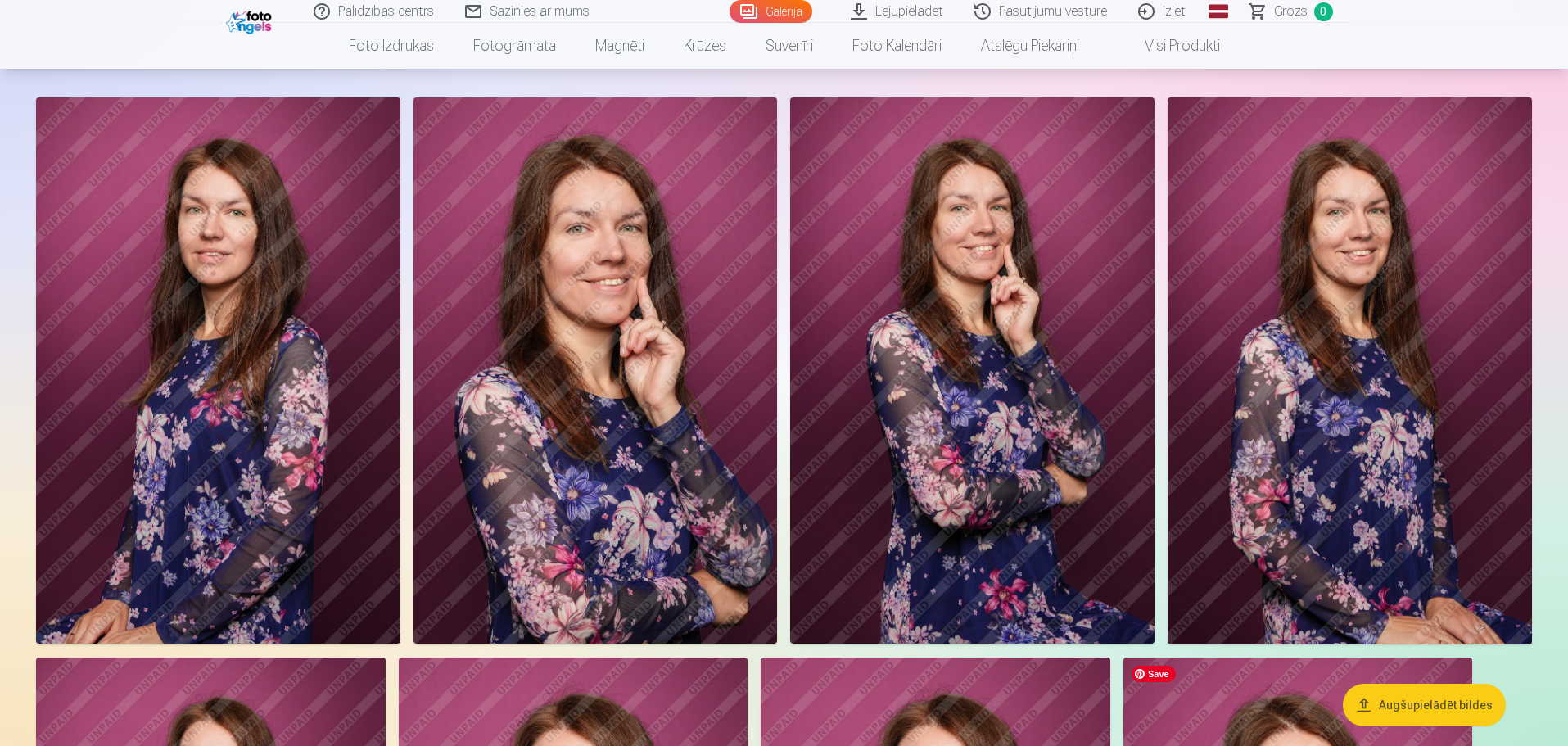
scroll to position [82, 0]
